Goal: Task Accomplishment & Management: Use online tool/utility

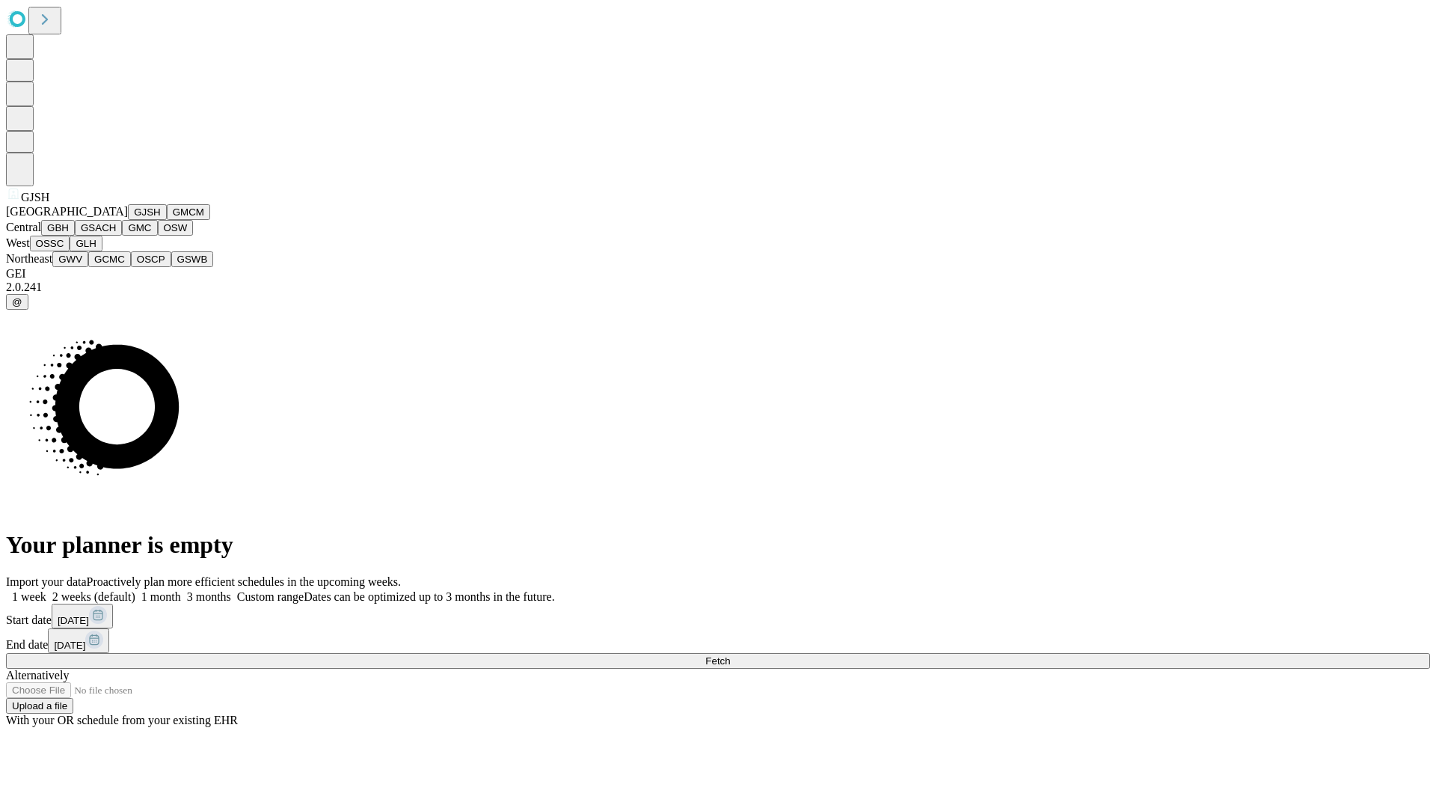
click at [128, 220] on button "GJSH" at bounding box center [147, 212] width 39 height 16
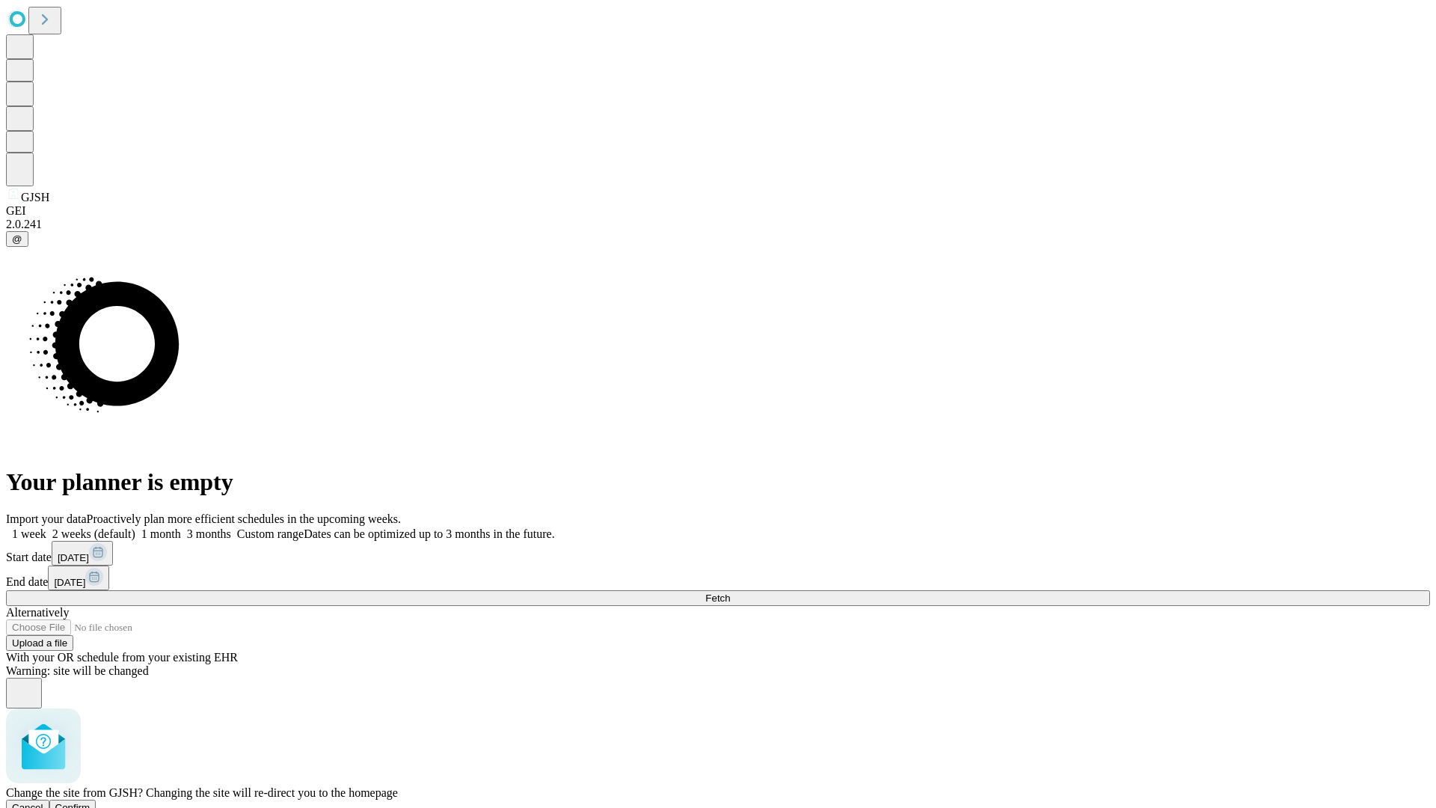
click at [91, 802] on span "Confirm" at bounding box center [72, 807] width 35 height 11
click at [46, 527] on label "1 week" at bounding box center [26, 533] width 40 height 13
click at [730, 592] on span "Fetch" at bounding box center [717, 597] width 25 height 11
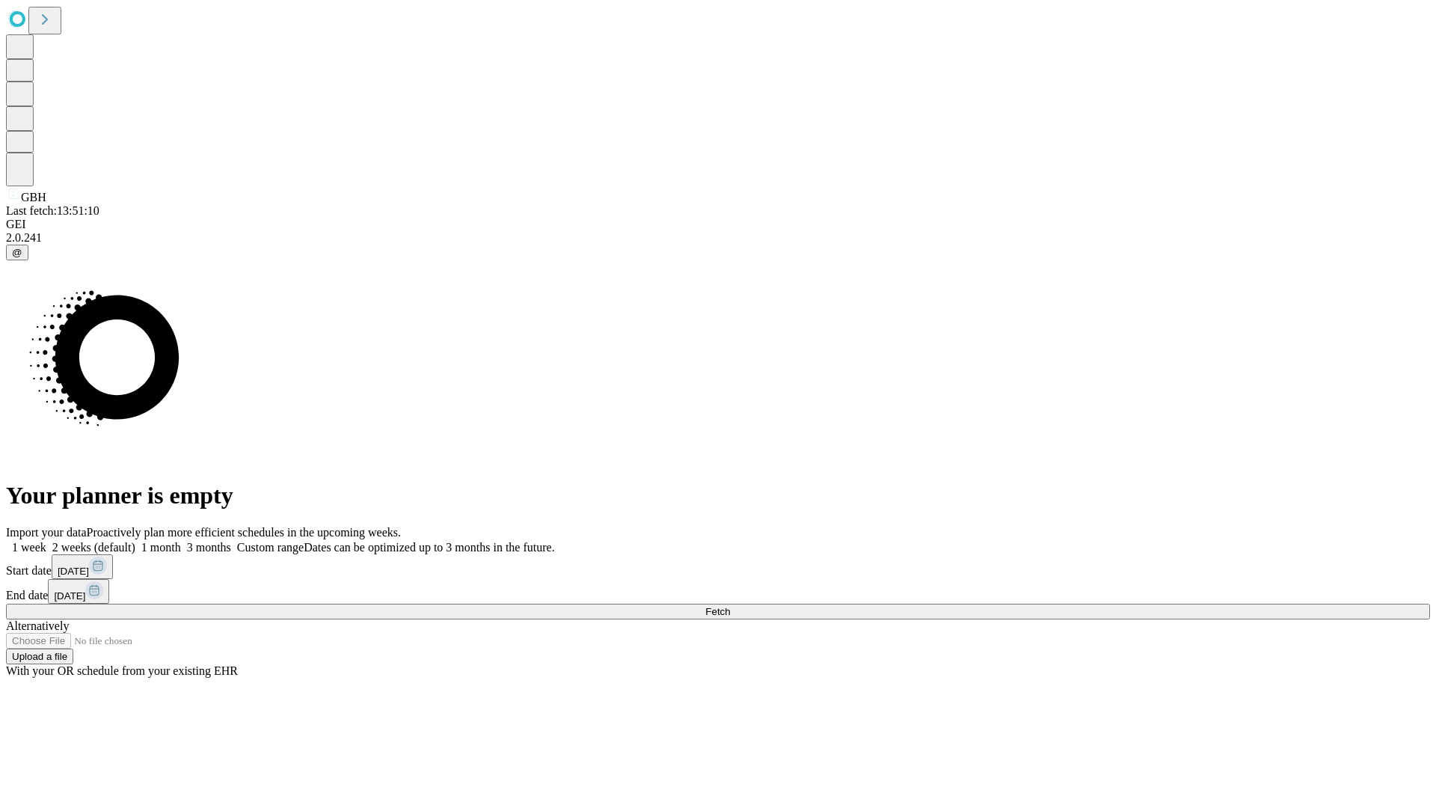
click at [46, 541] on label "1 week" at bounding box center [26, 547] width 40 height 13
click at [730, 606] on span "Fetch" at bounding box center [717, 611] width 25 height 11
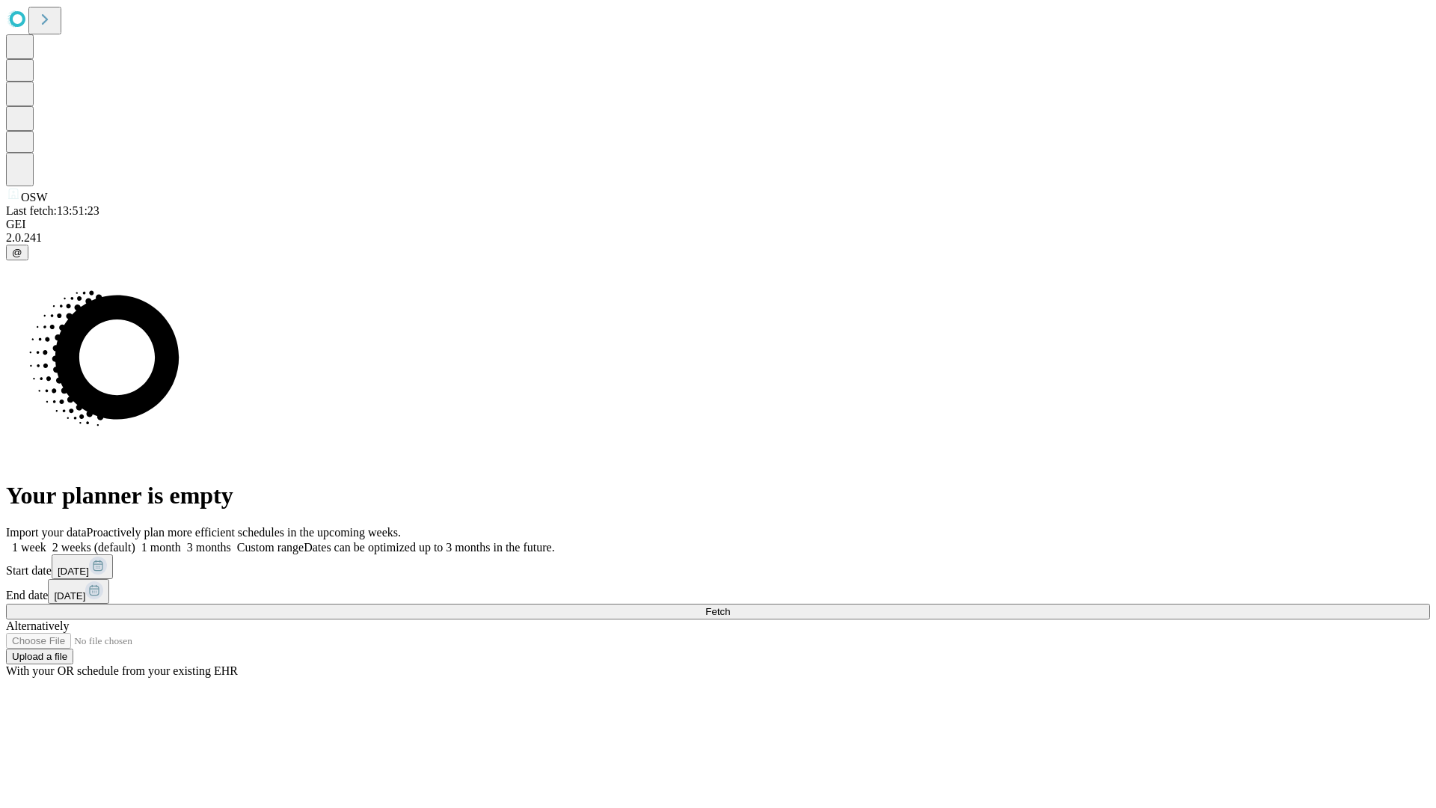
click at [46, 541] on label "1 week" at bounding box center [26, 547] width 40 height 13
click at [730, 606] on span "Fetch" at bounding box center [717, 611] width 25 height 11
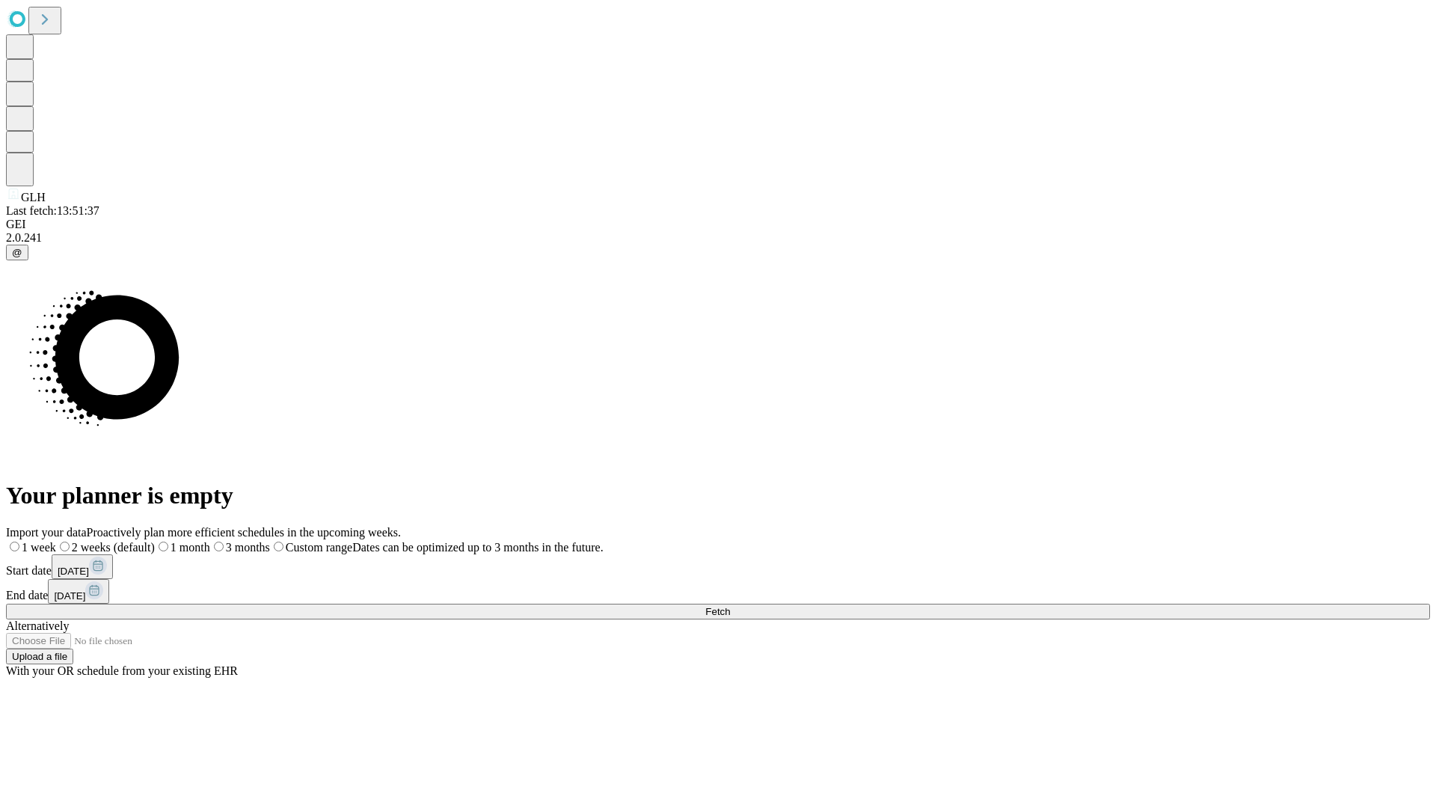
click at [730, 606] on span "Fetch" at bounding box center [717, 611] width 25 height 11
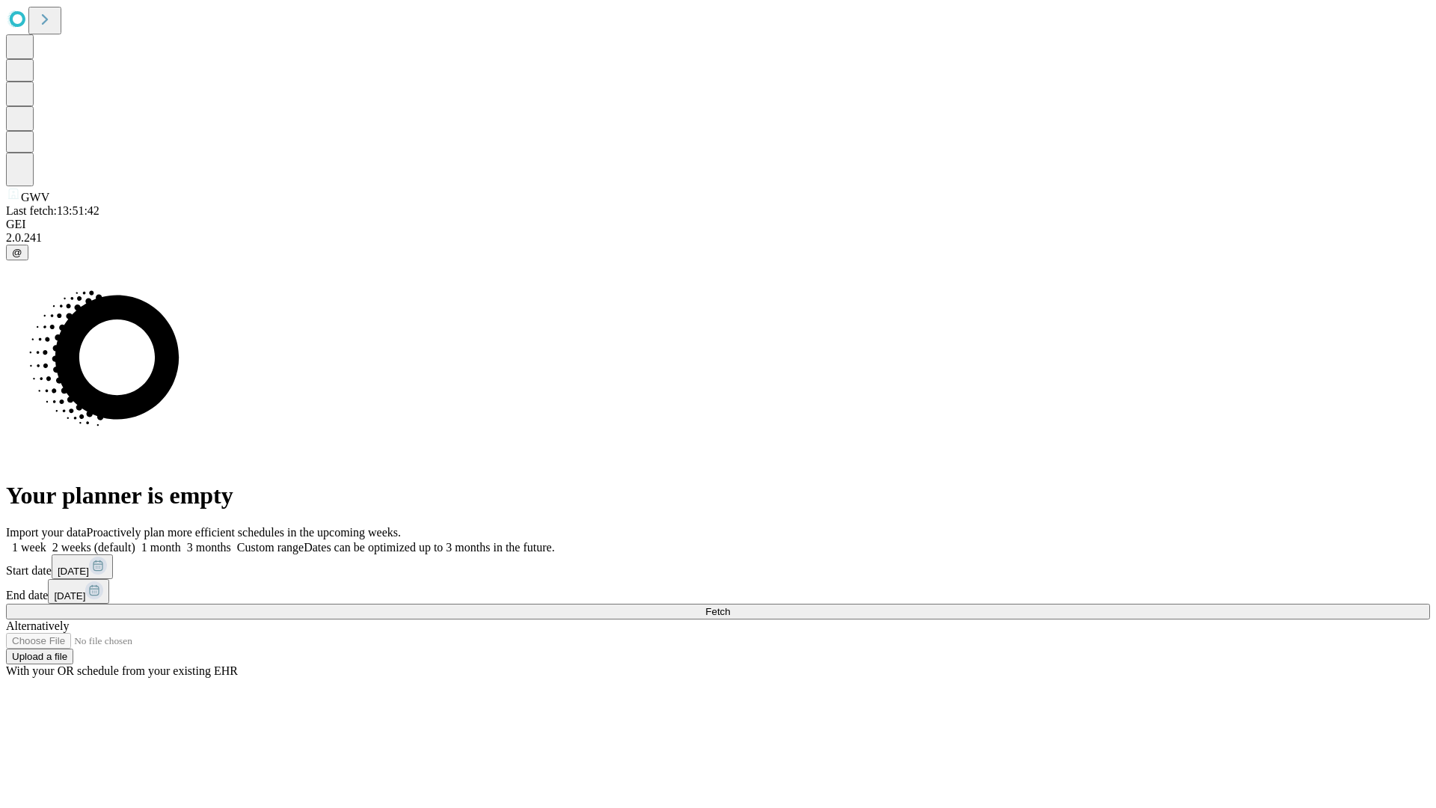
click at [46, 541] on label "1 week" at bounding box center [26, 547] width 40 height 13
click at [730, 606] on span "Fetch" at bounding box center [717, 611] width 25 height 11
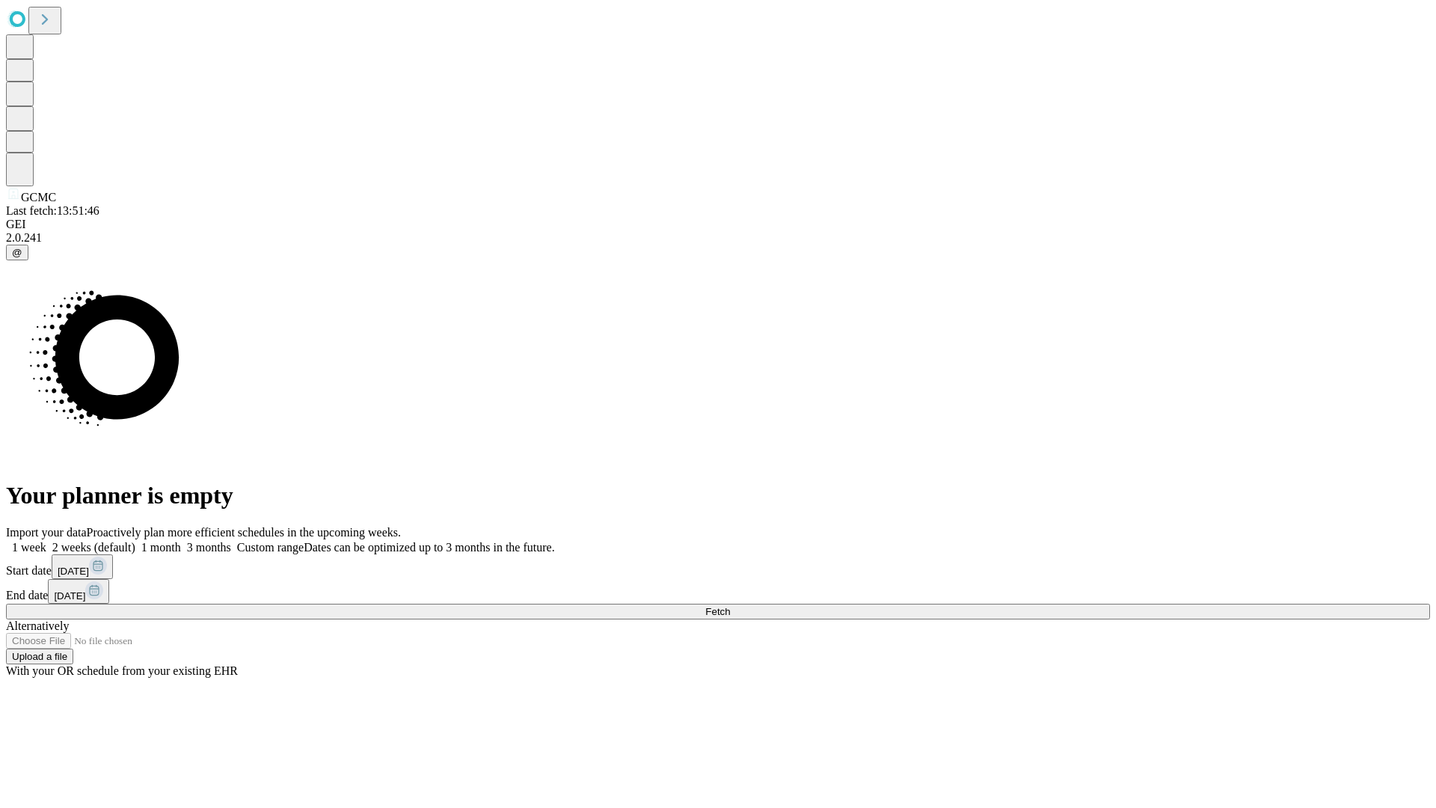
click at [46, 541] on label "1 week" at bounding box center [26, 547] width 40 height 13
click at [730, 606] on span "Fetch" at bounding box center [717, 611] width 25 height 11
